Goal: Transaction & Acquisition: Purchase product/service

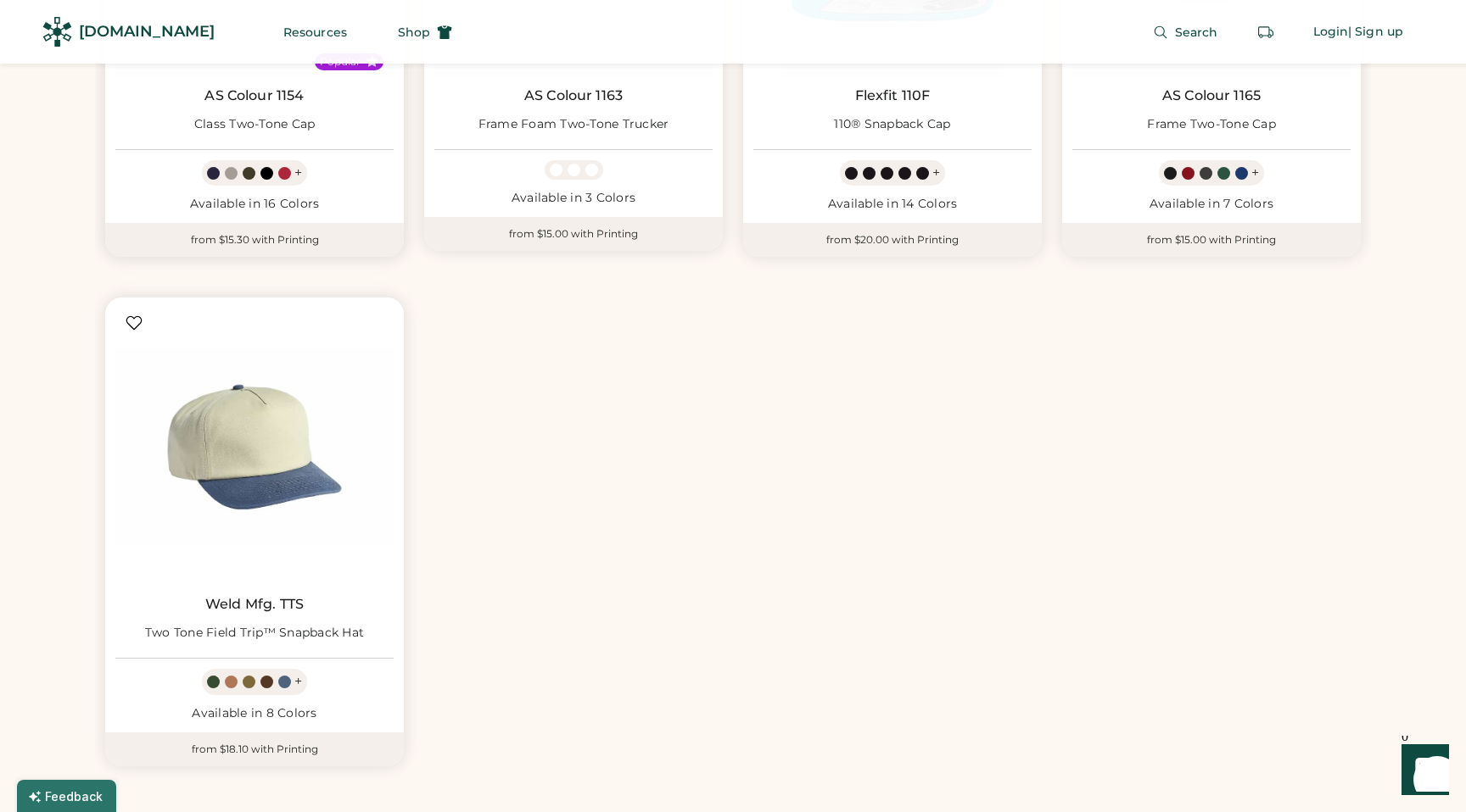
scroll to position [1471, 0]
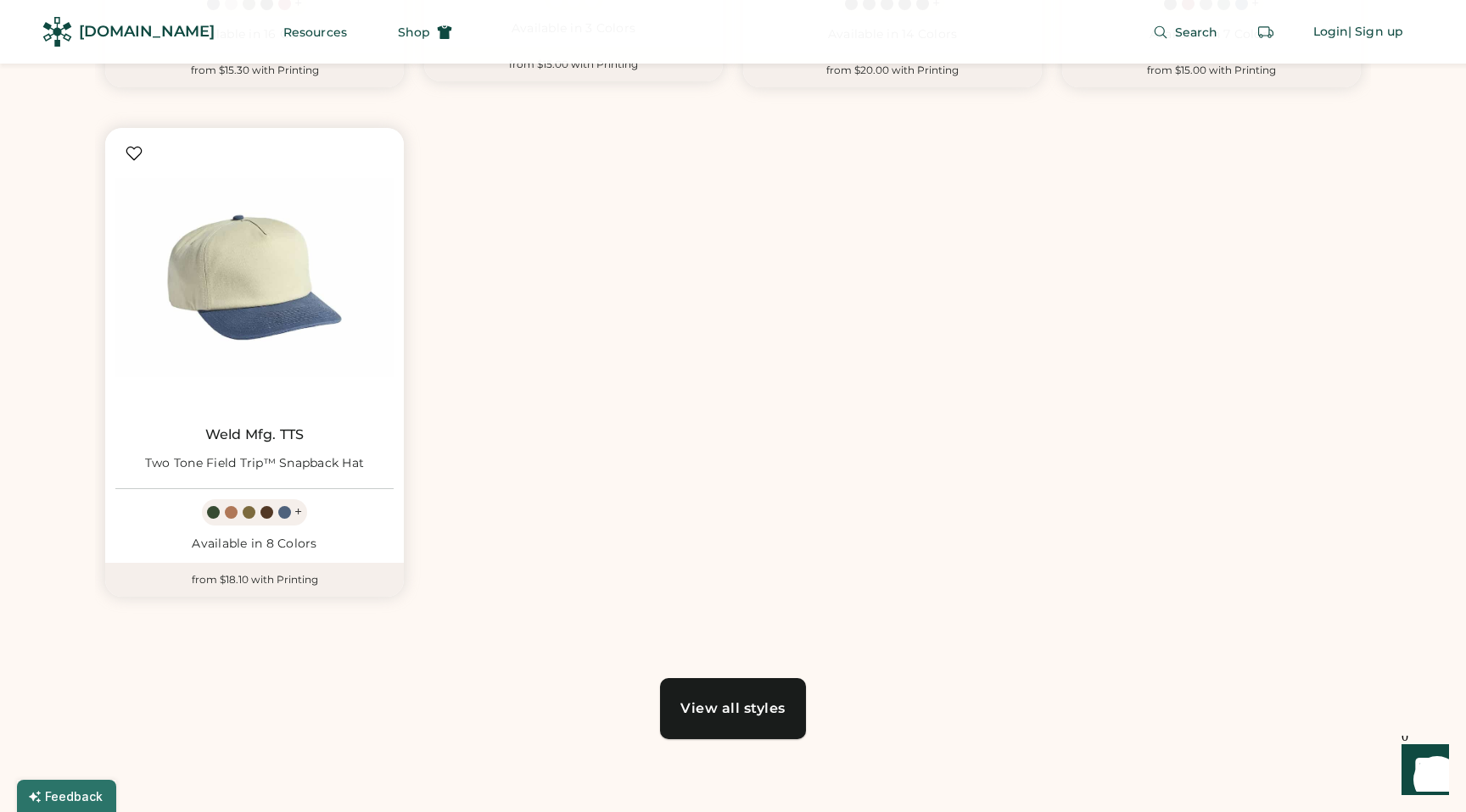
click at [728, 709] on div "View all styles" at bounding box center [733, 709] width 105 height 13
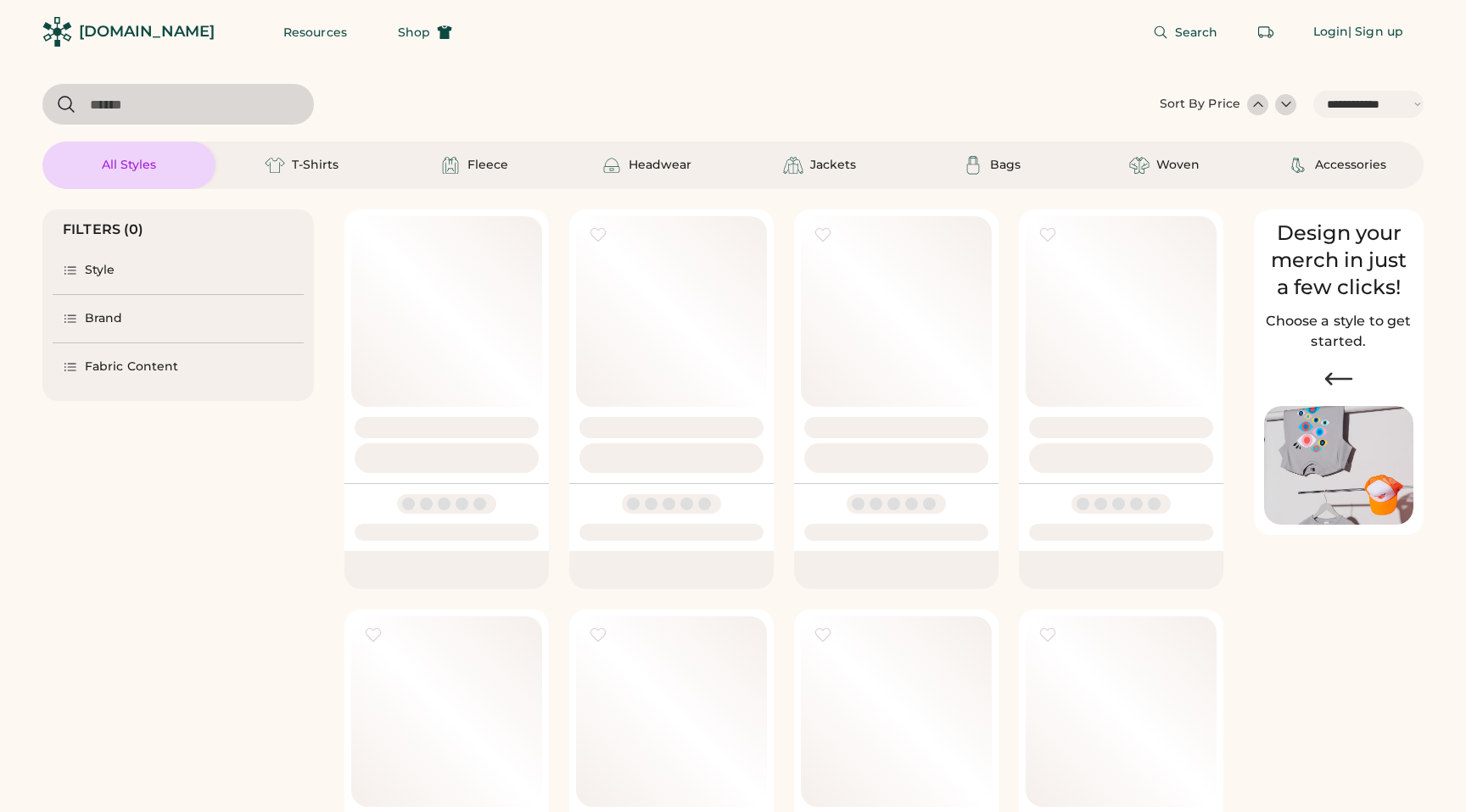
select select "*****"
select select "*"
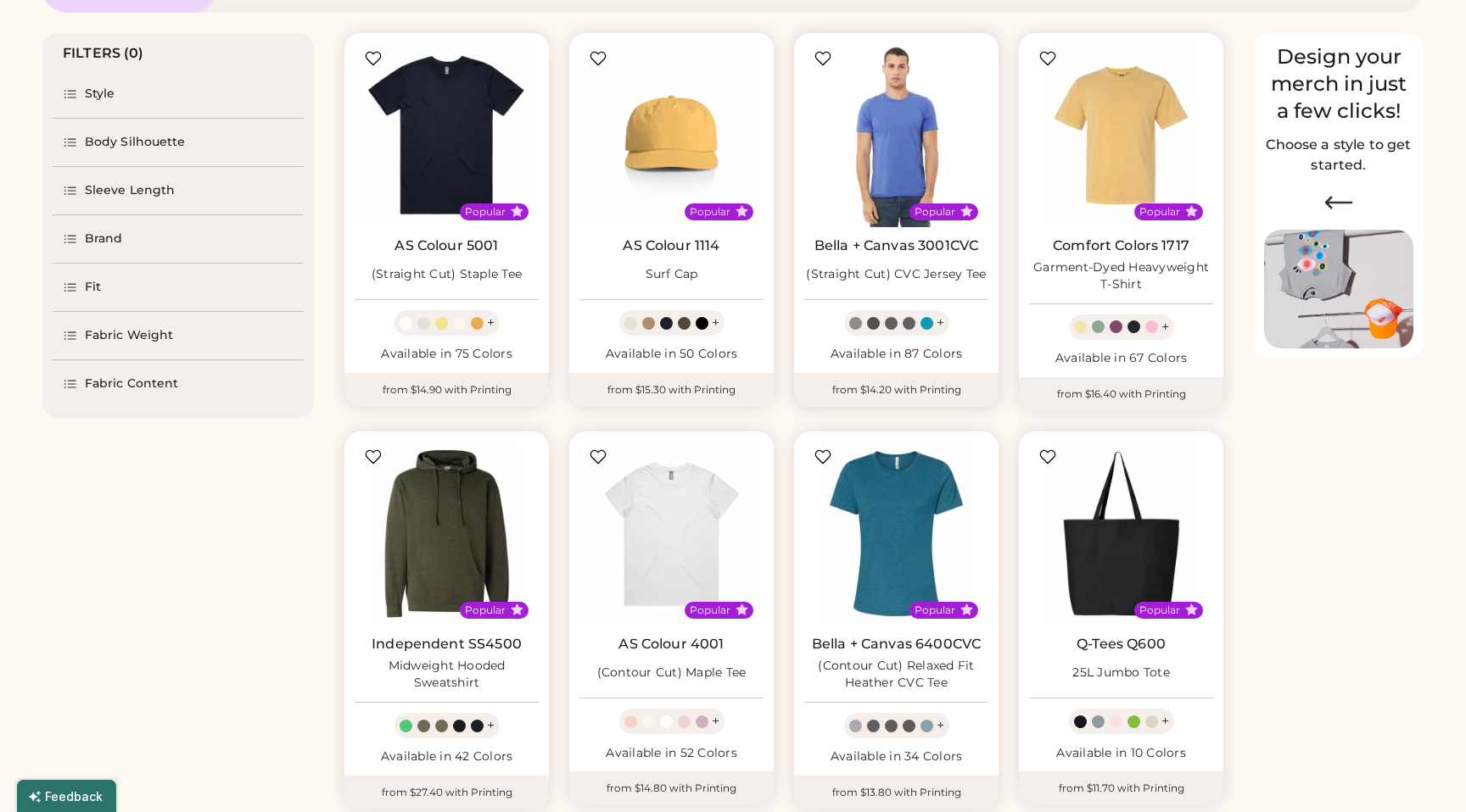
select select "*****"
select select "*"
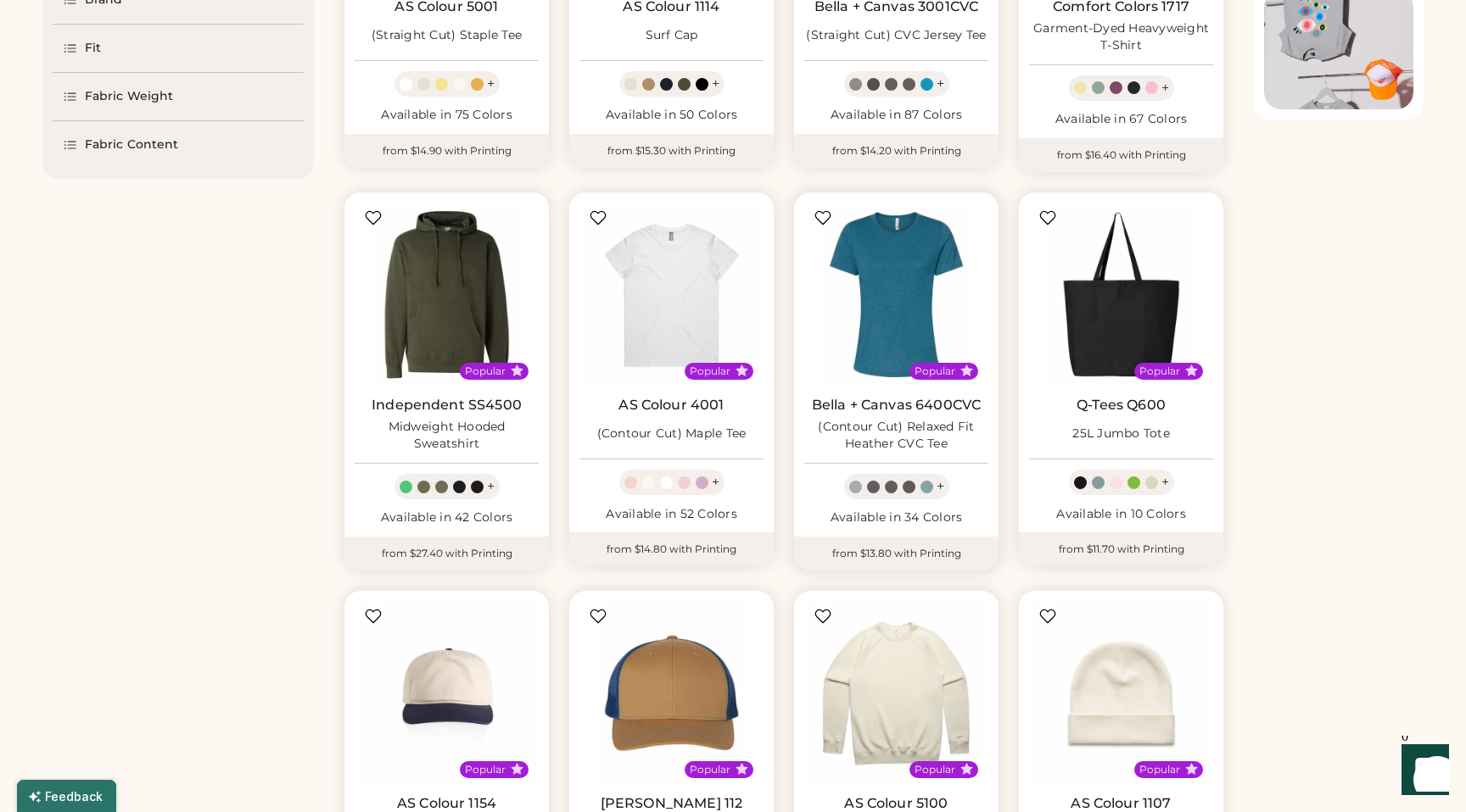
scroll to position [792, 0]
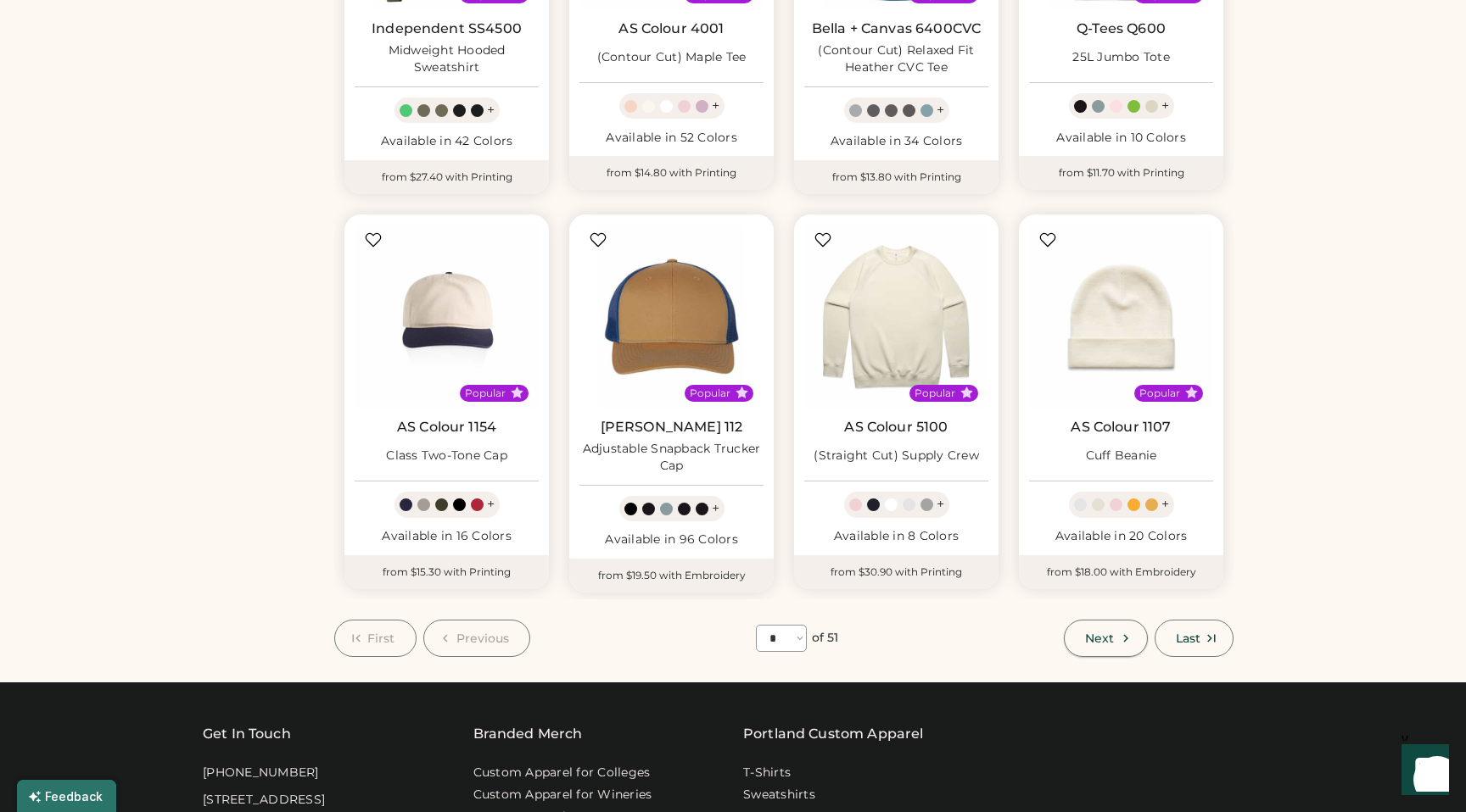
click at [1099, 640] on span "Next" at bounding box center [1099, 639] width 28 height 12
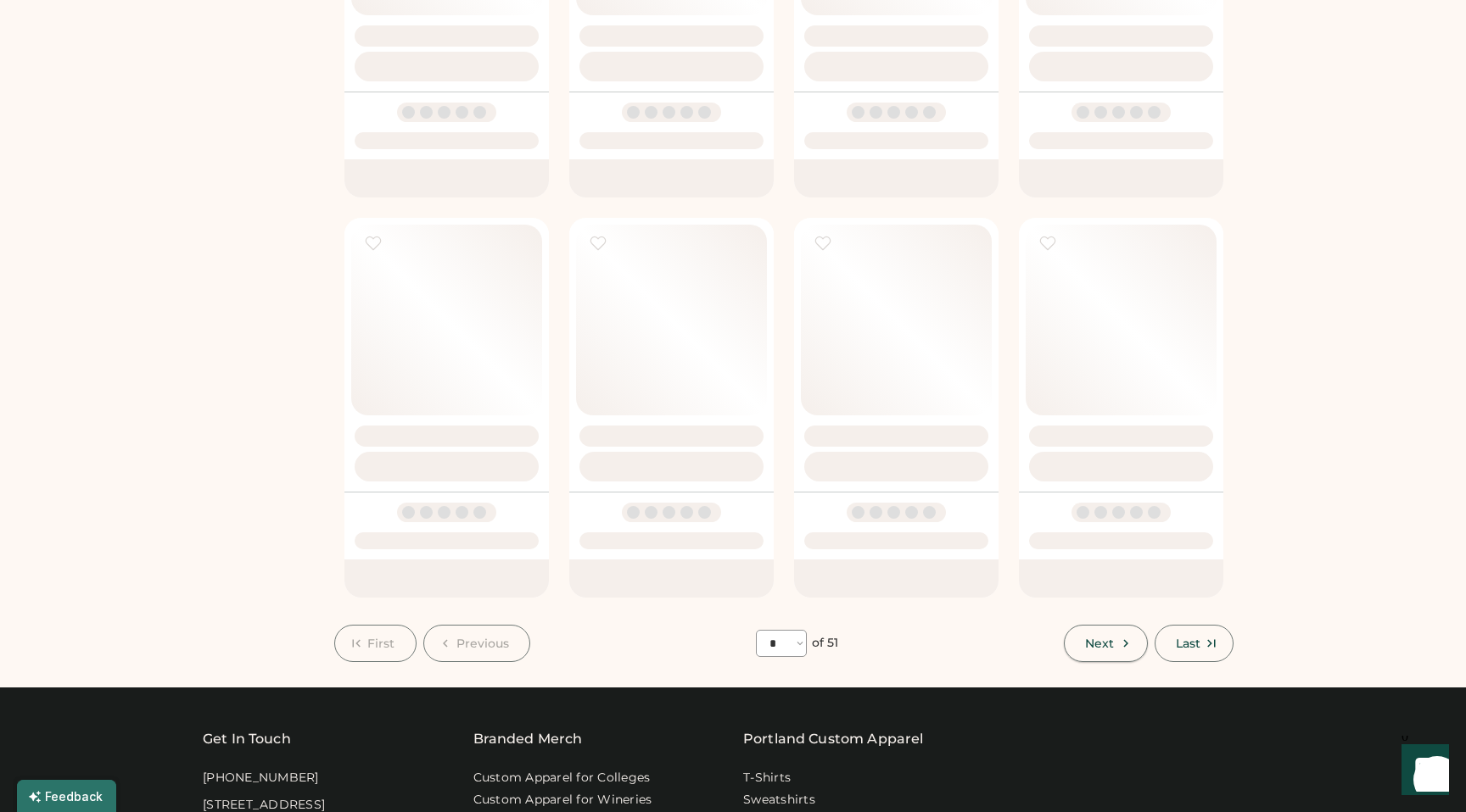
select select "*"
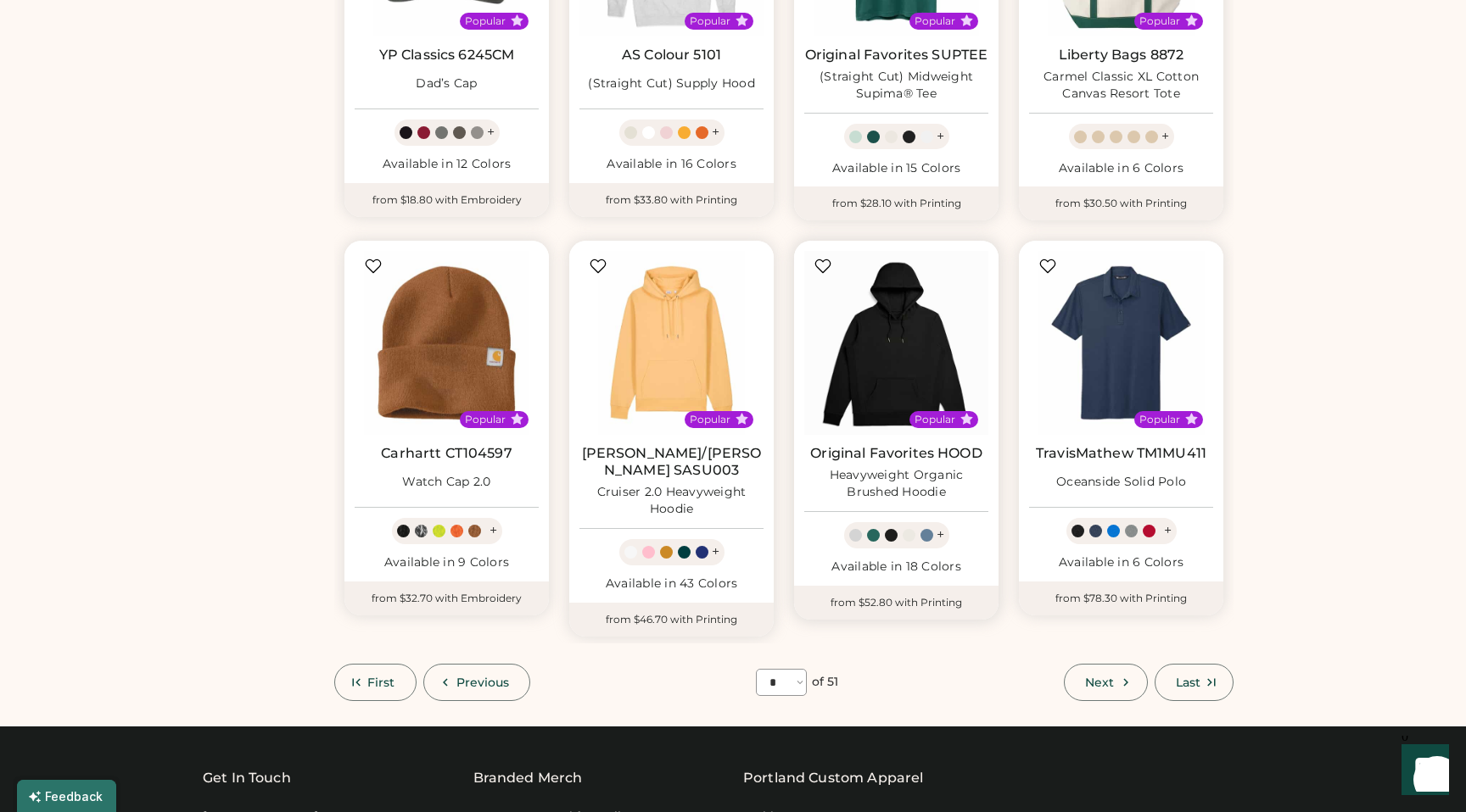
scroll to position [1018, 0]
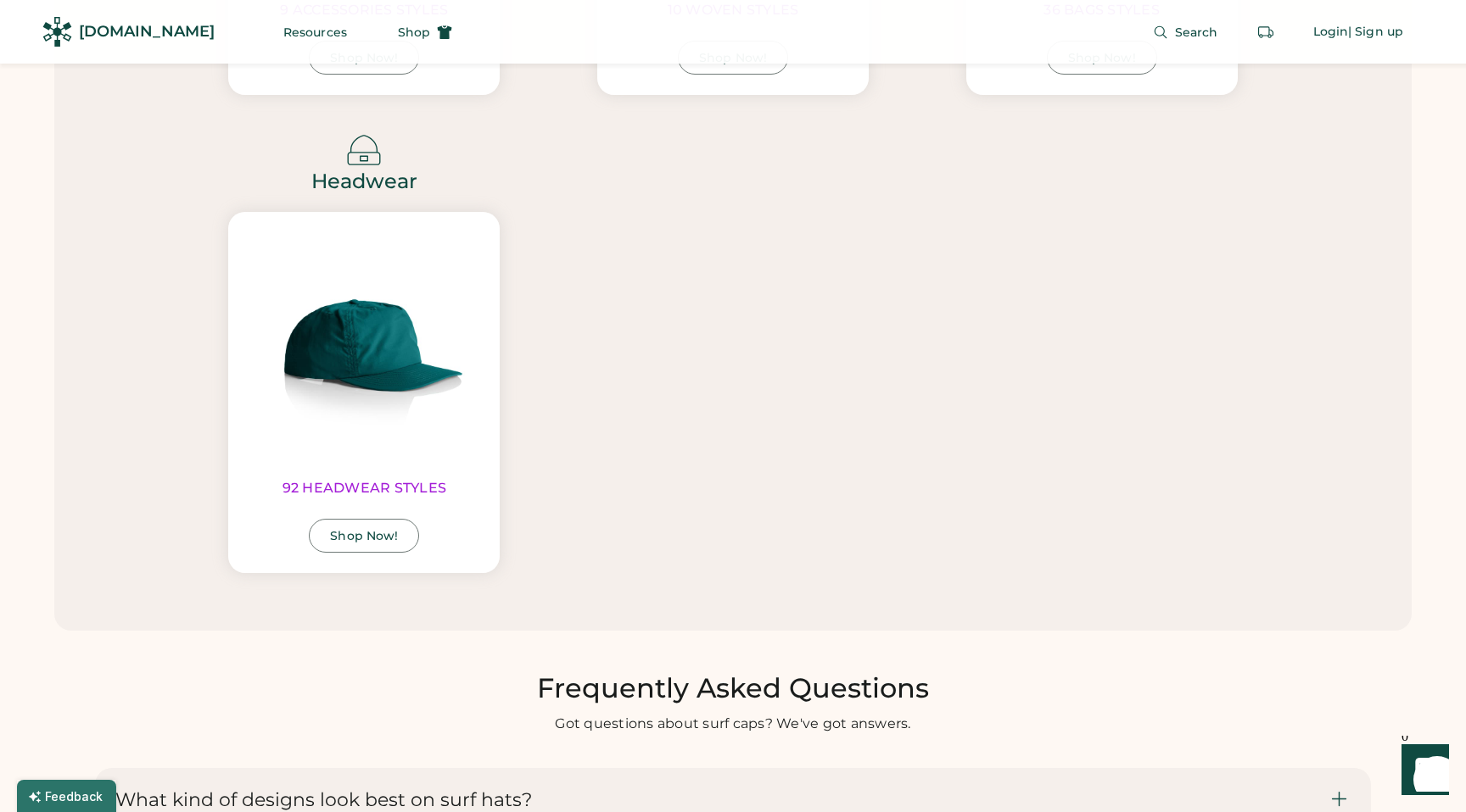
scroll to position [4221, 0]
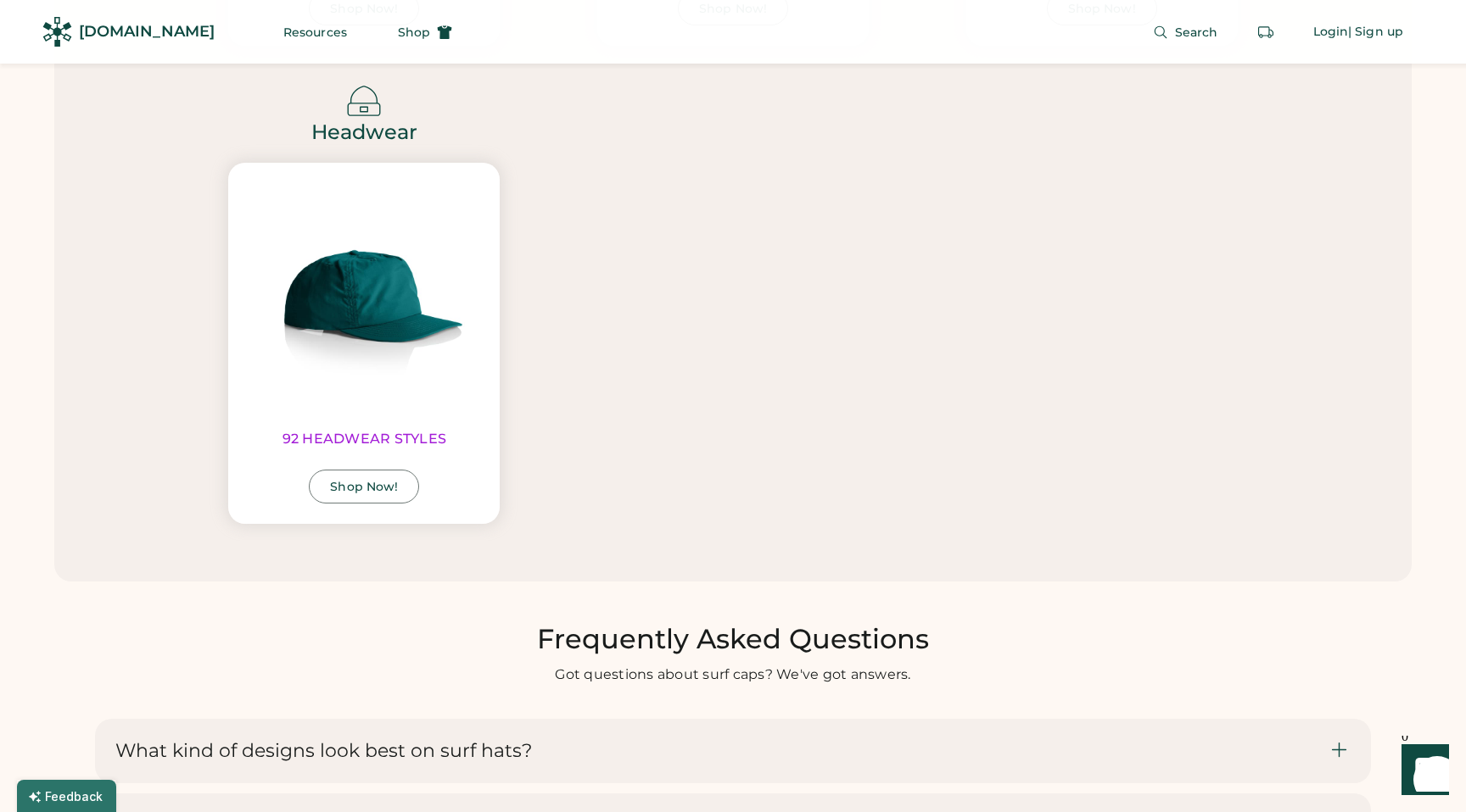
click at [368, 379] on img at bounding box center [363, 298] width 230 height 230
click at [390, 483] on div "Shop Now!" at bounding box center [364, 487] width 68 height 12
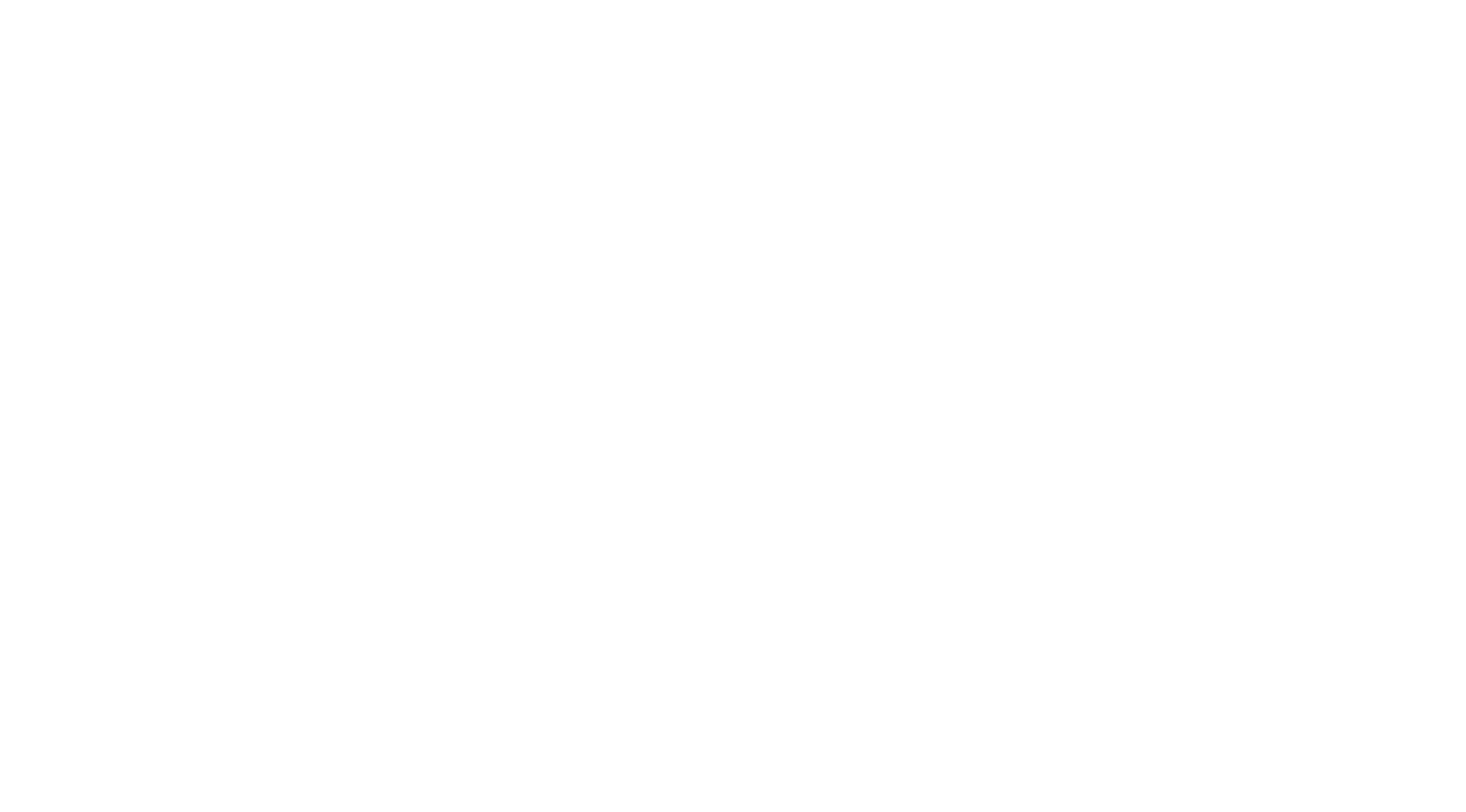
select select "*****"
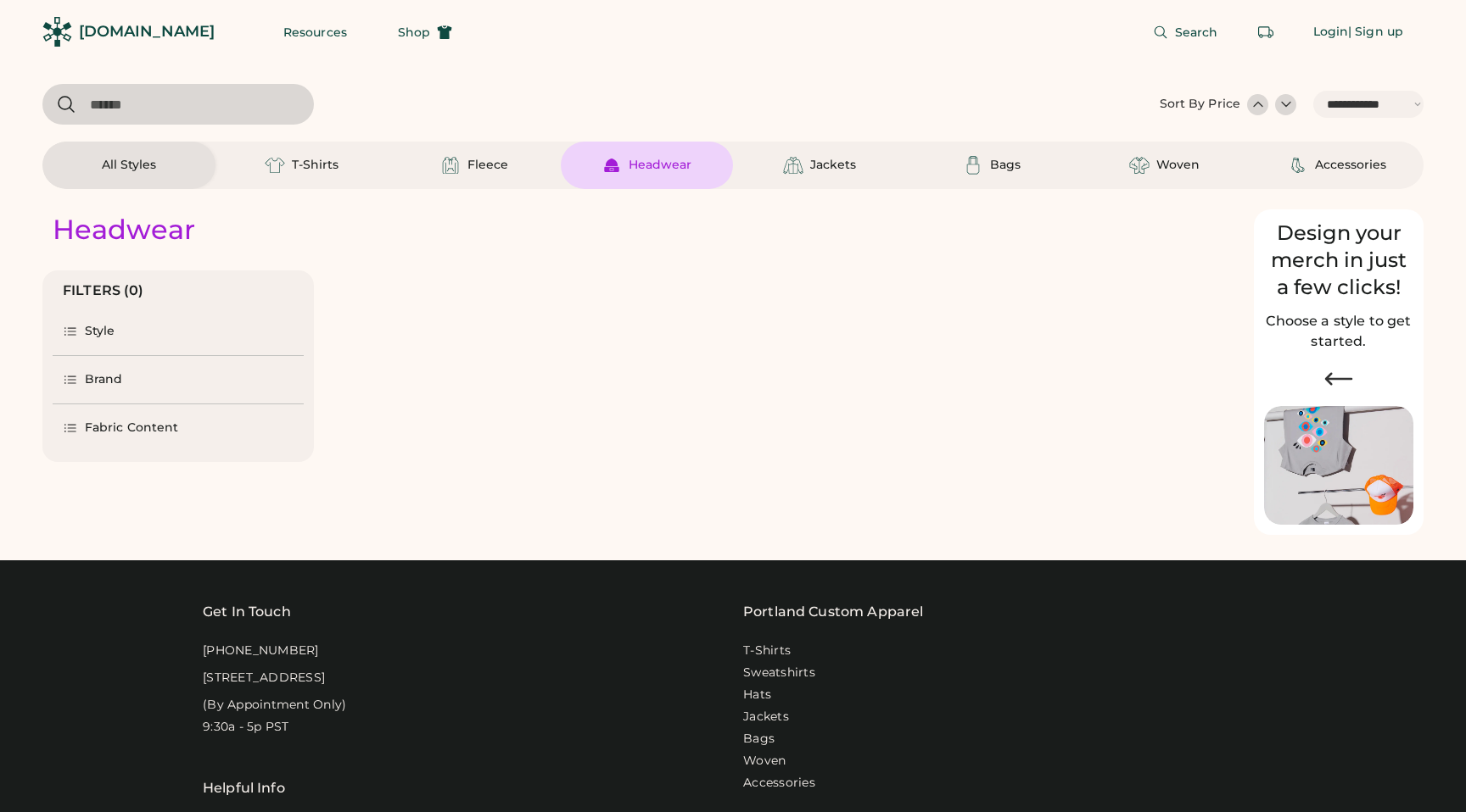
select select "*"
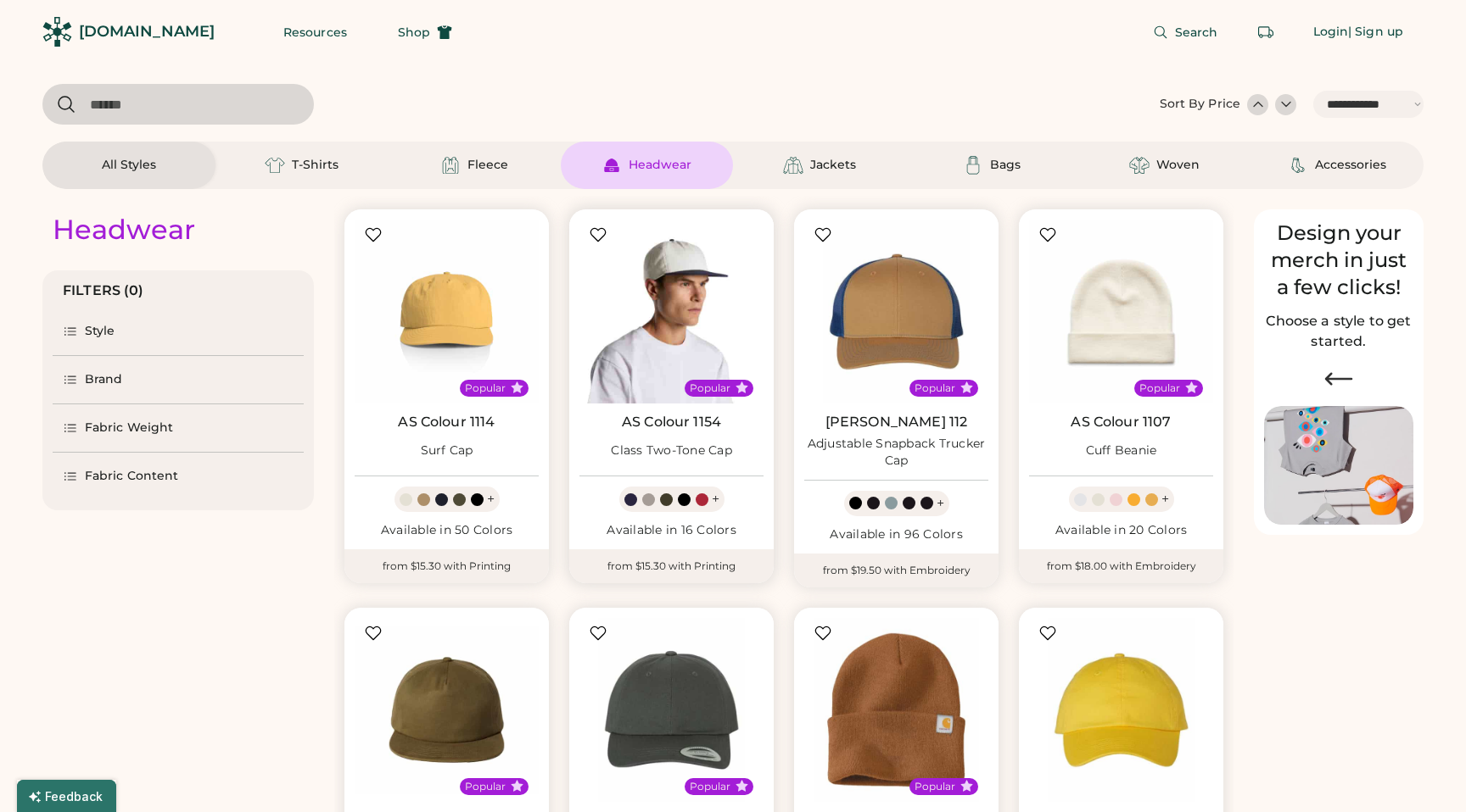
click at [675, 301] on img at bounding box center [671, 312] width 184 height 184
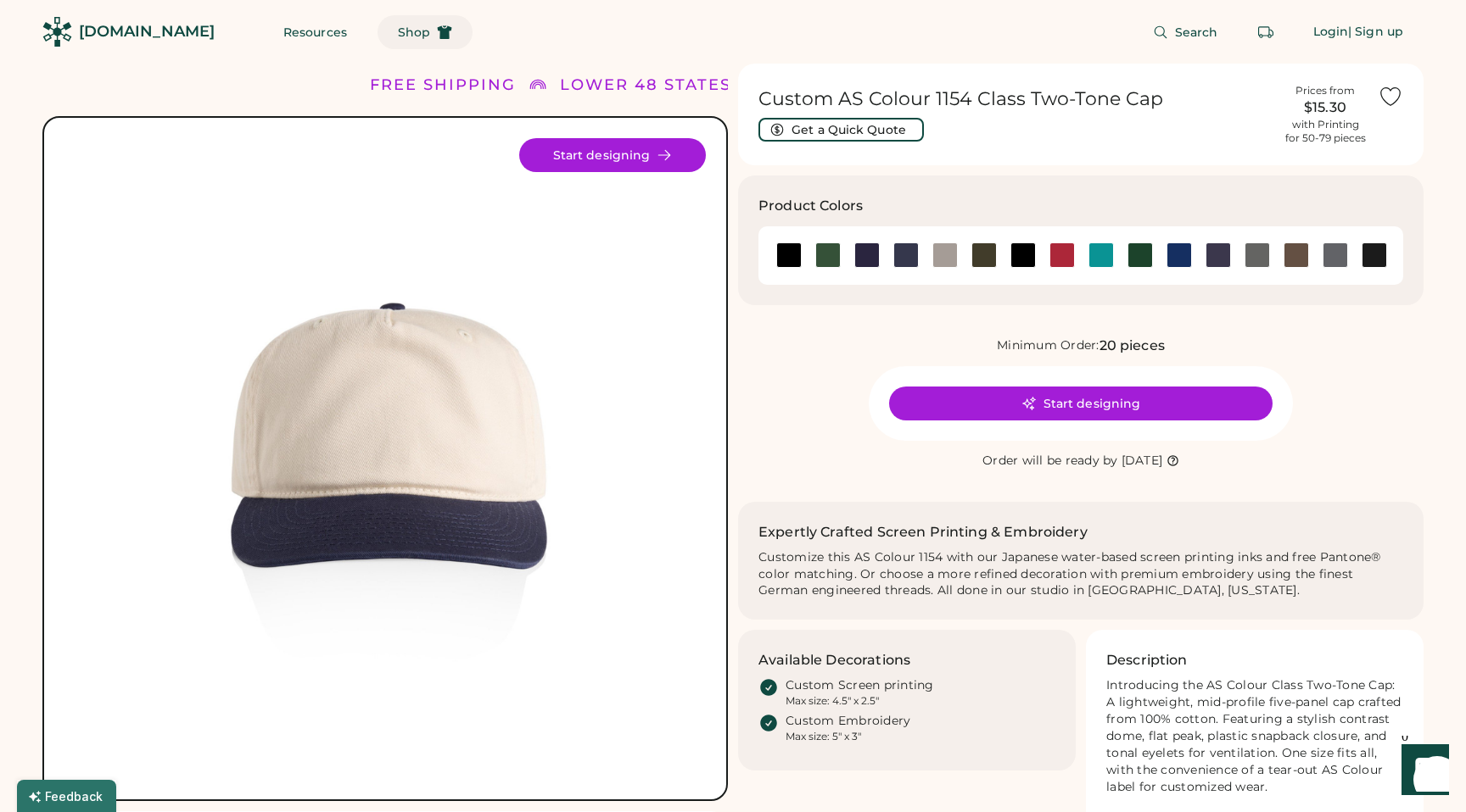
click at [398, 29] on span "Shop" at bounding box center [414, 32] width 32 height 12
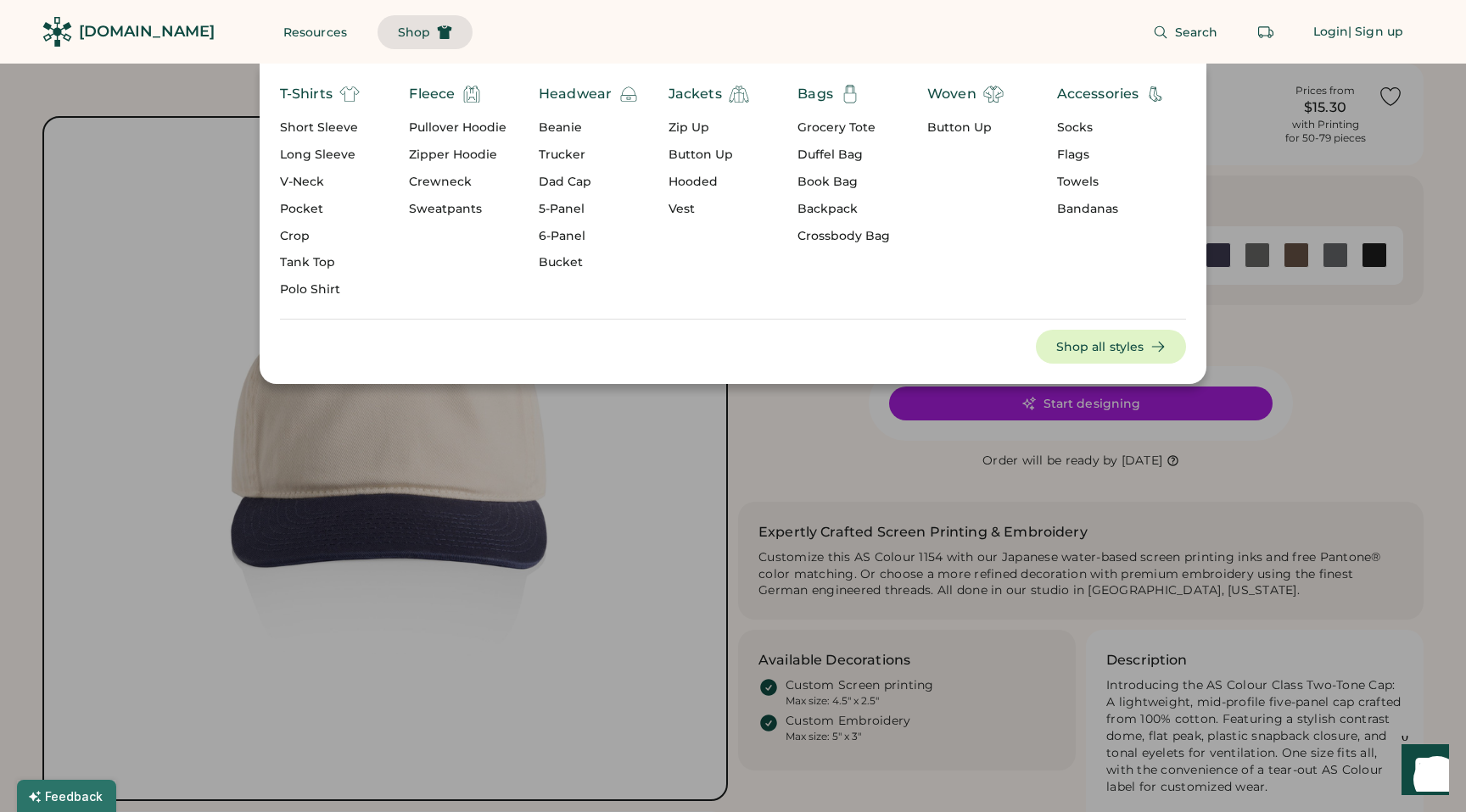
click at [316, 125] on div "Short Sleeve" at bounding box center [319, 128] width 80 height 17
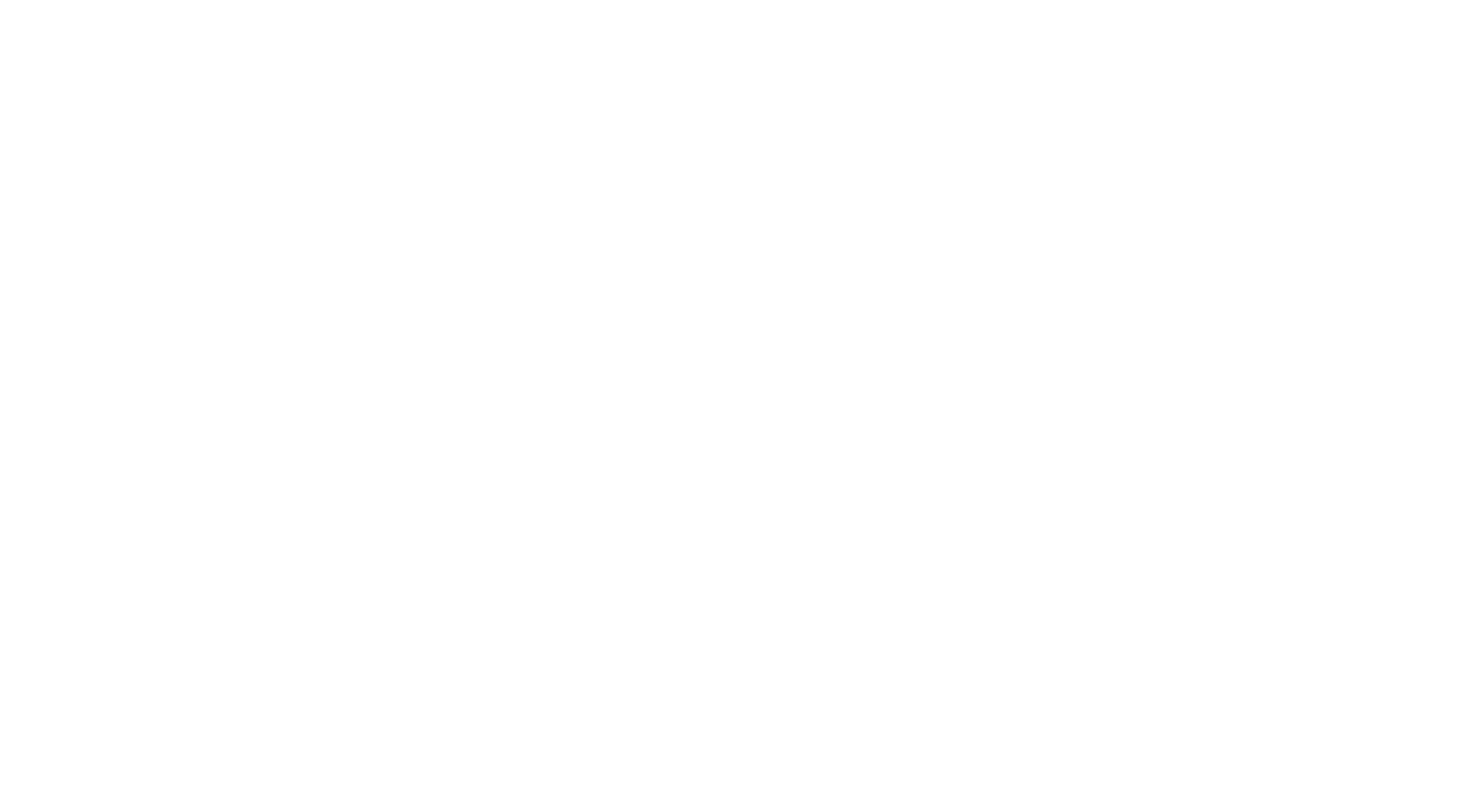
select select "*****"
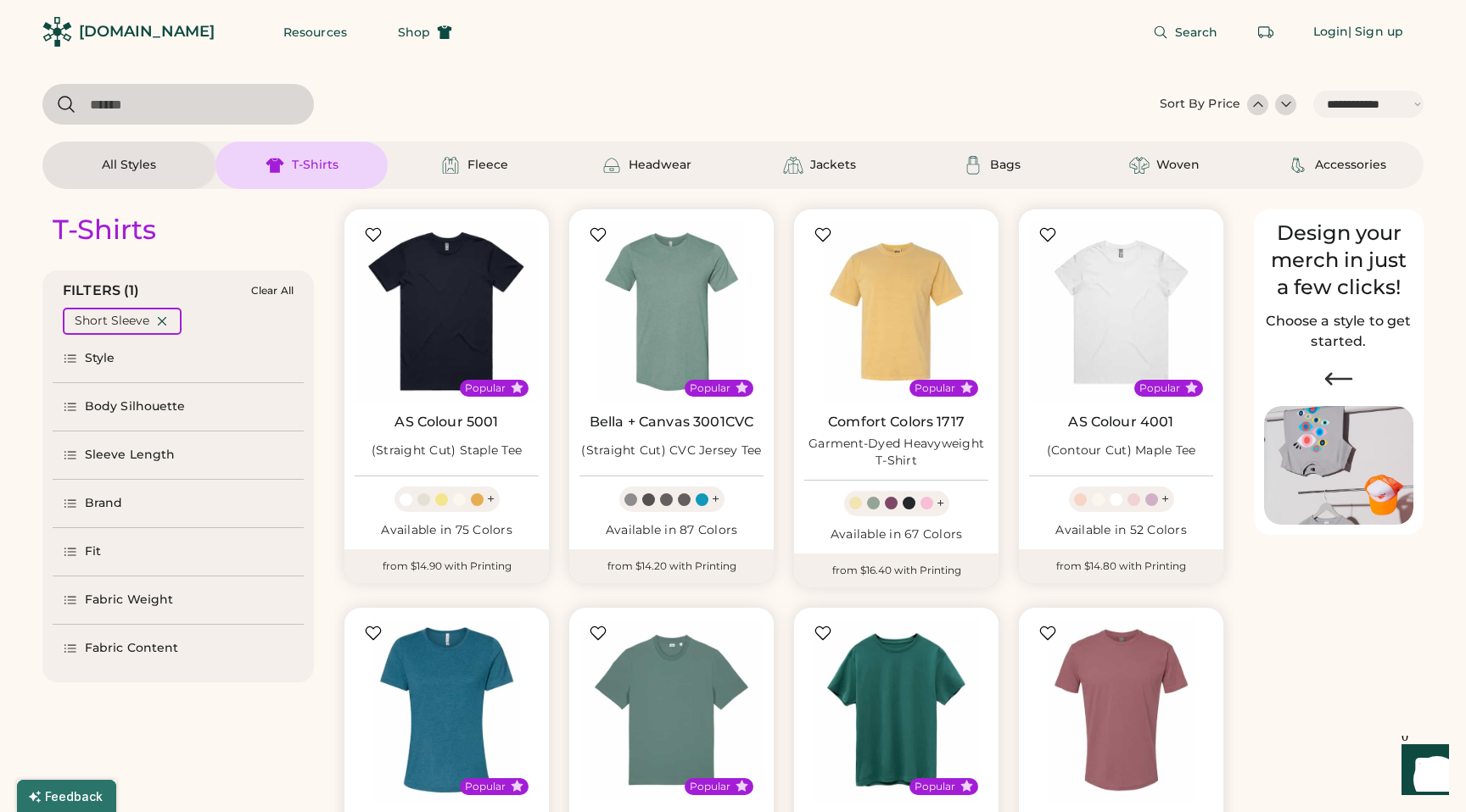
click at [312, 163] on div "T-Shirts" at bounding box center [315, 166] width 46 height 17
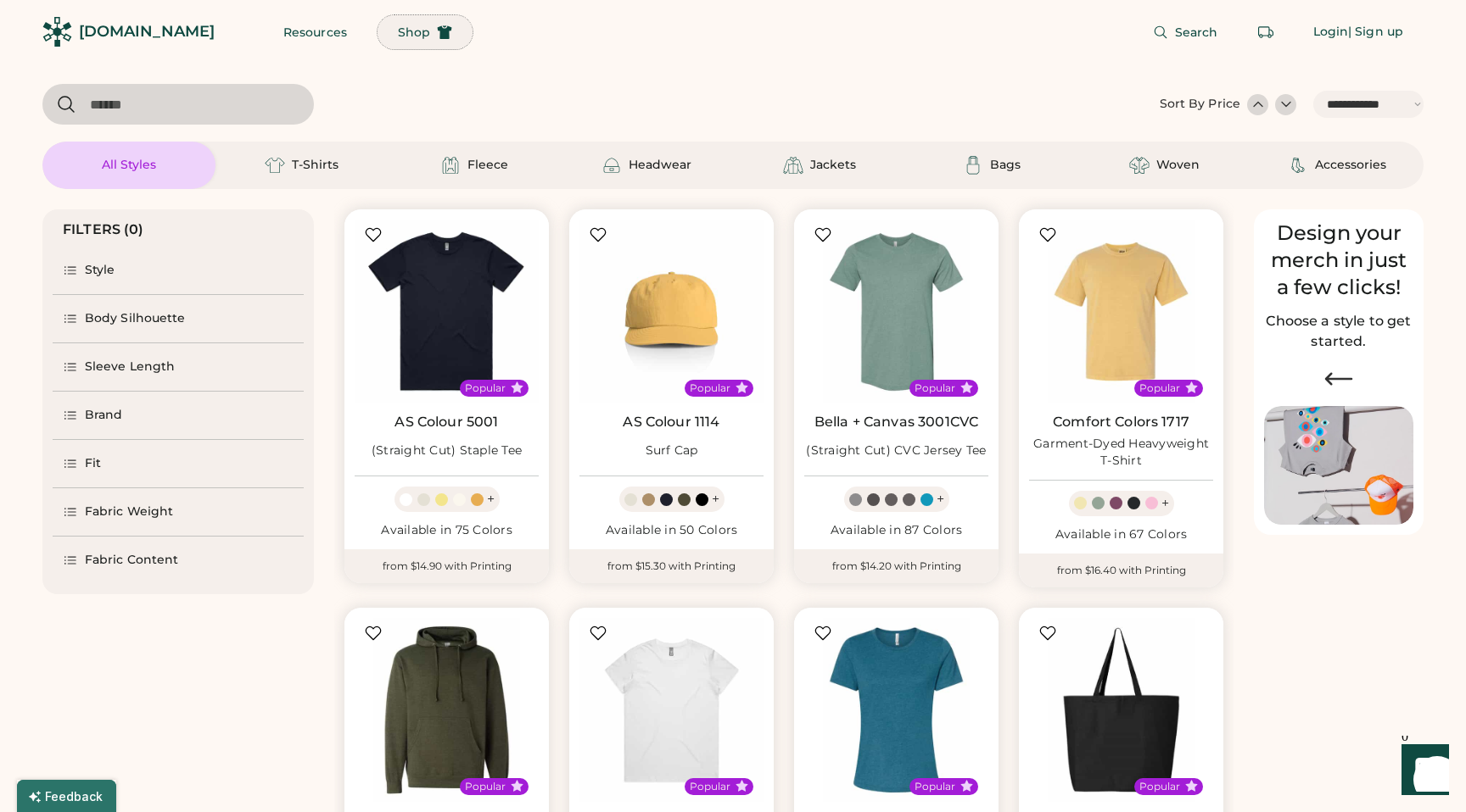
click at [393, 37] on button "Shop" at bounding box center [425, 32] width 95 height 34
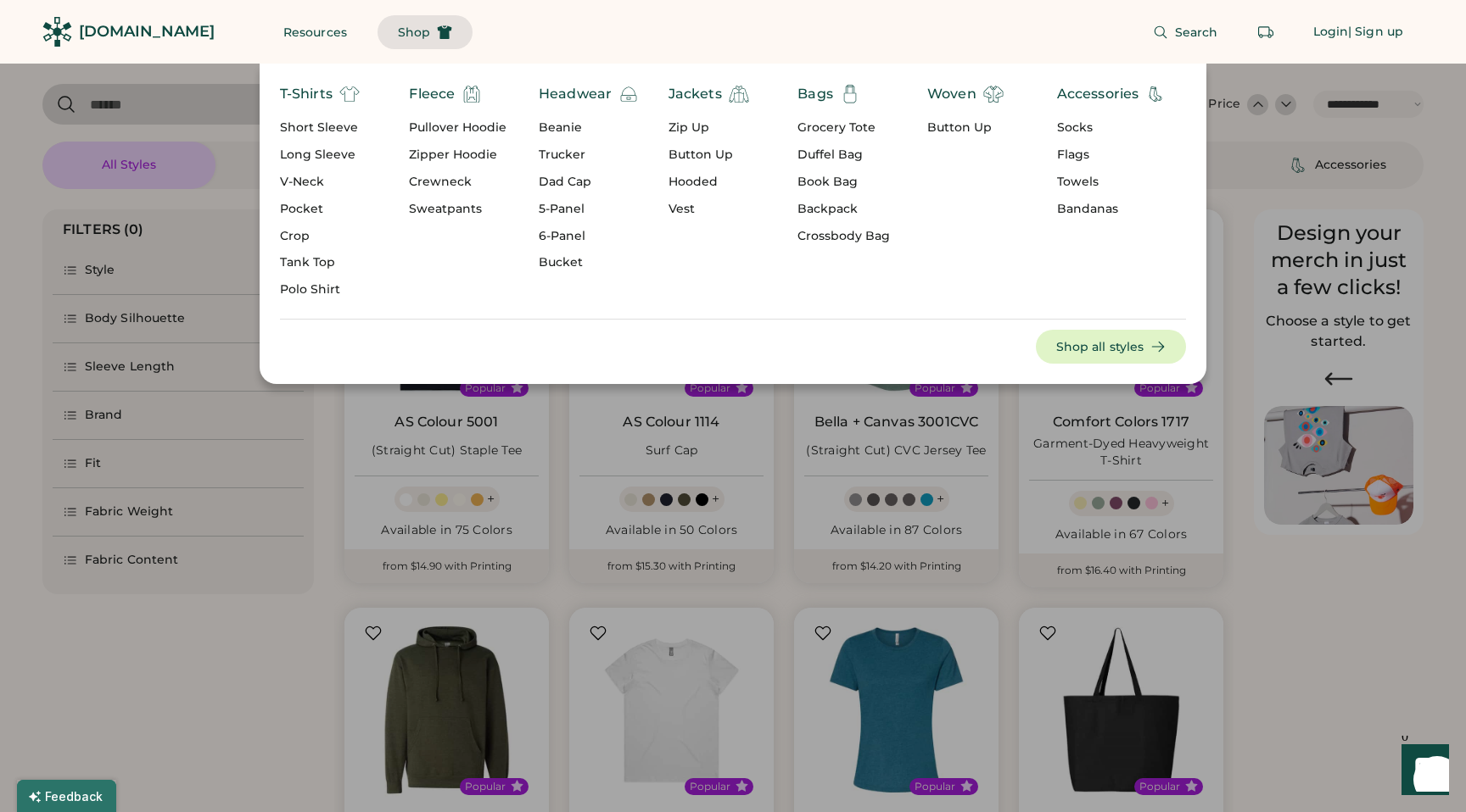
click at [303, 162] on div "Long Sleeve" at bounding box center [319, 155] width 80 height 17
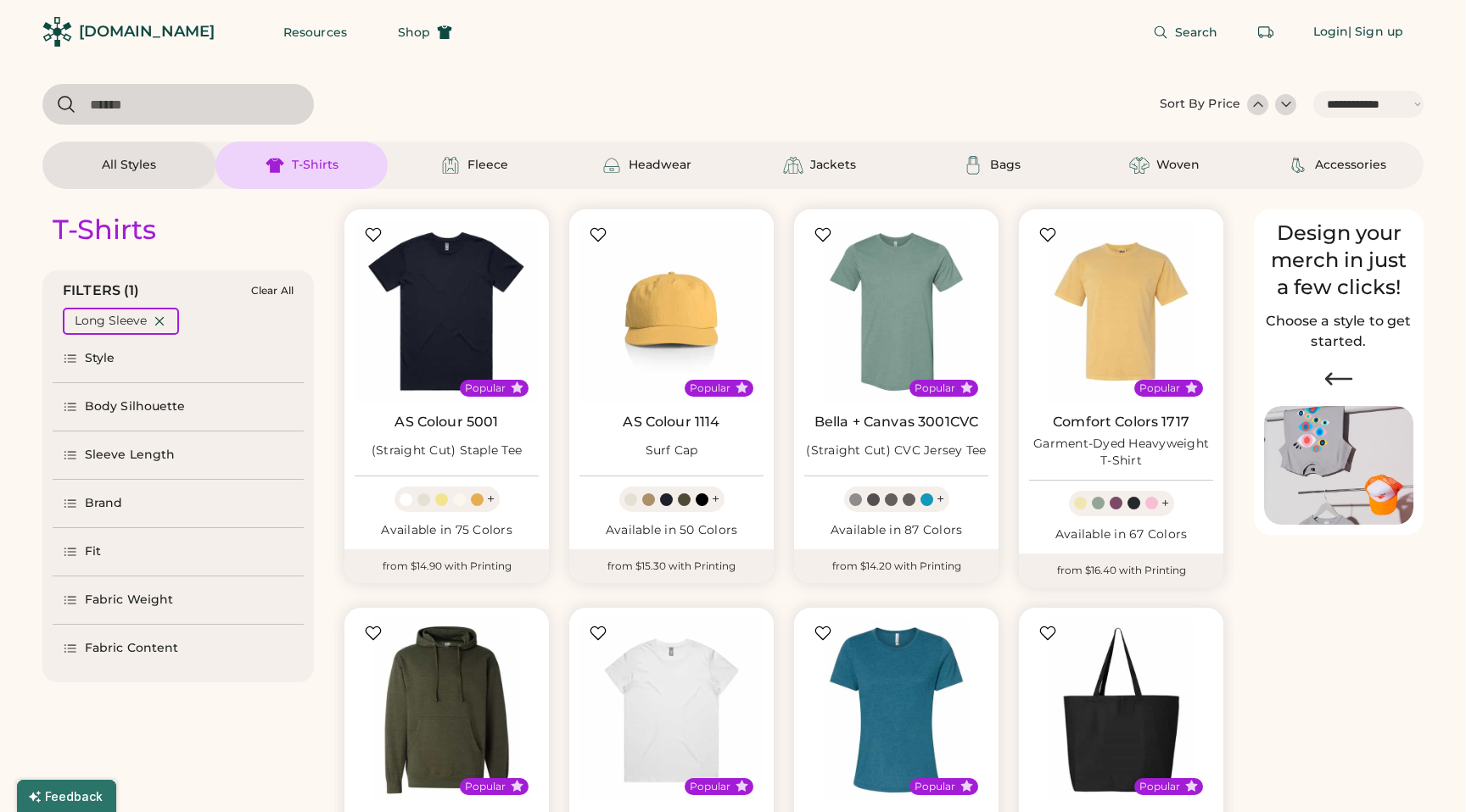
select select "*"
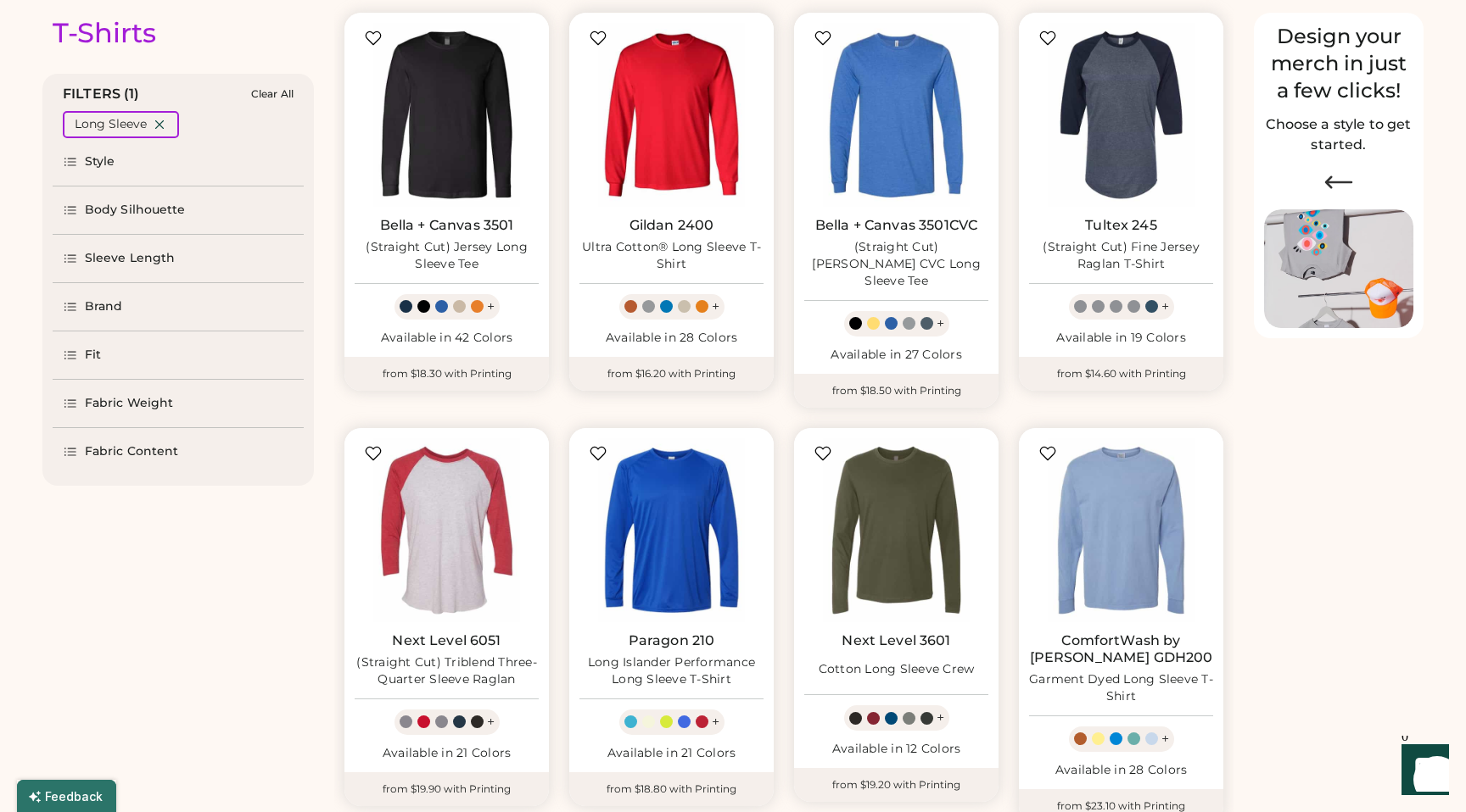
select select "*****"
select select "*"
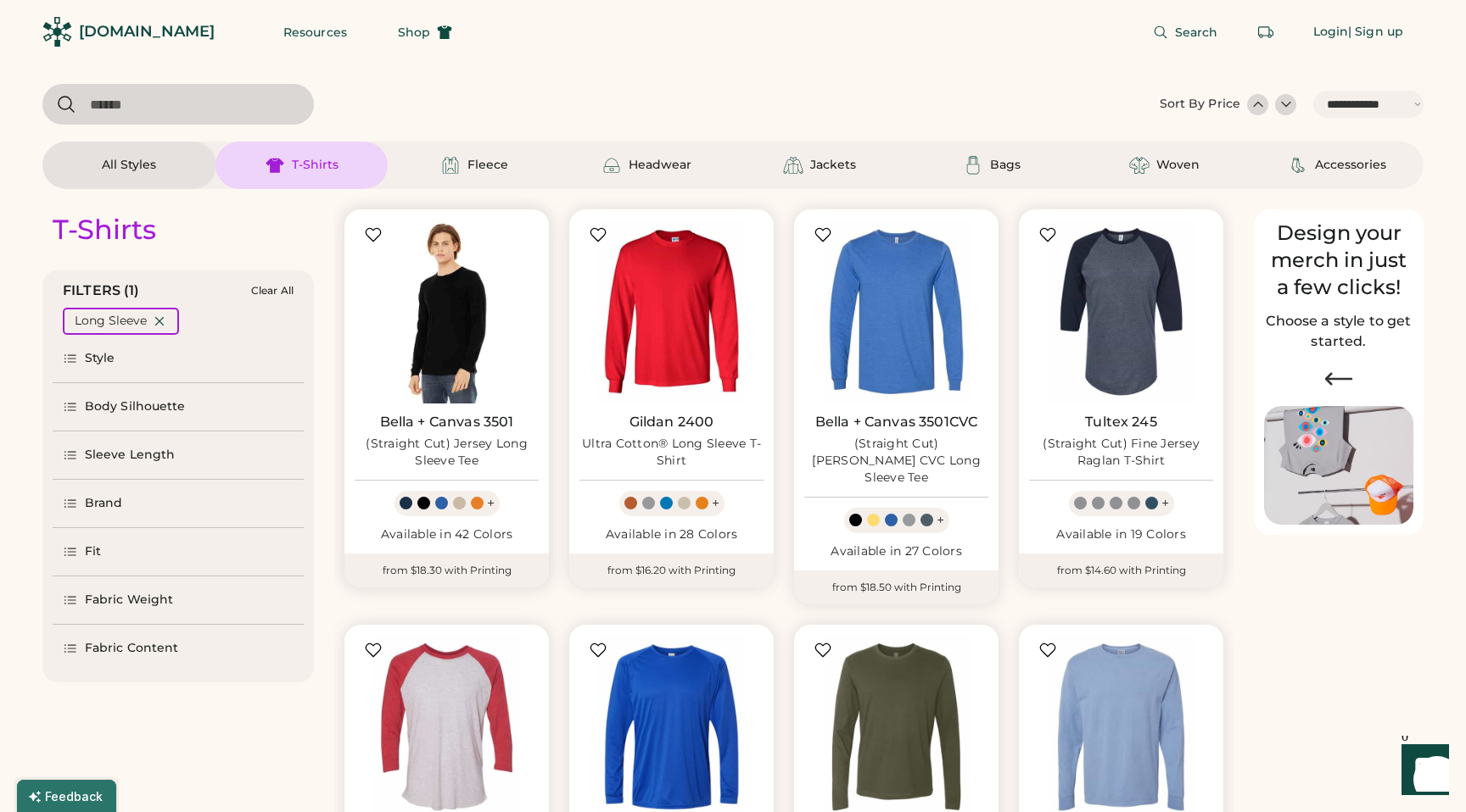
click at [441, 346] on img at bounding box center [446, 312] width 184 height 184
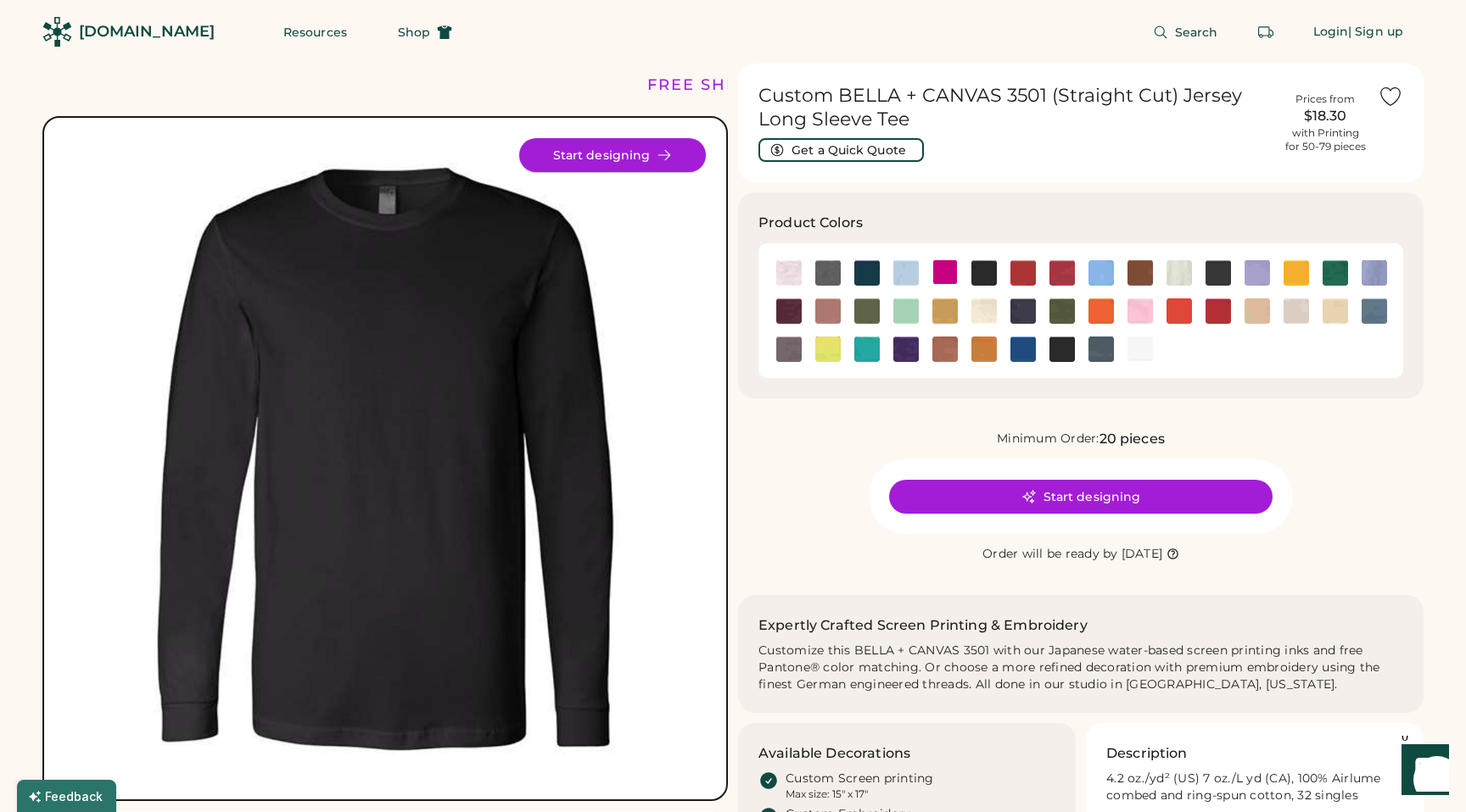
click at [613, 150] on button "Start designing" at bounding box center [612, 155] width 187 height 34
